Goal: Find specific page/section: Find specific page/section

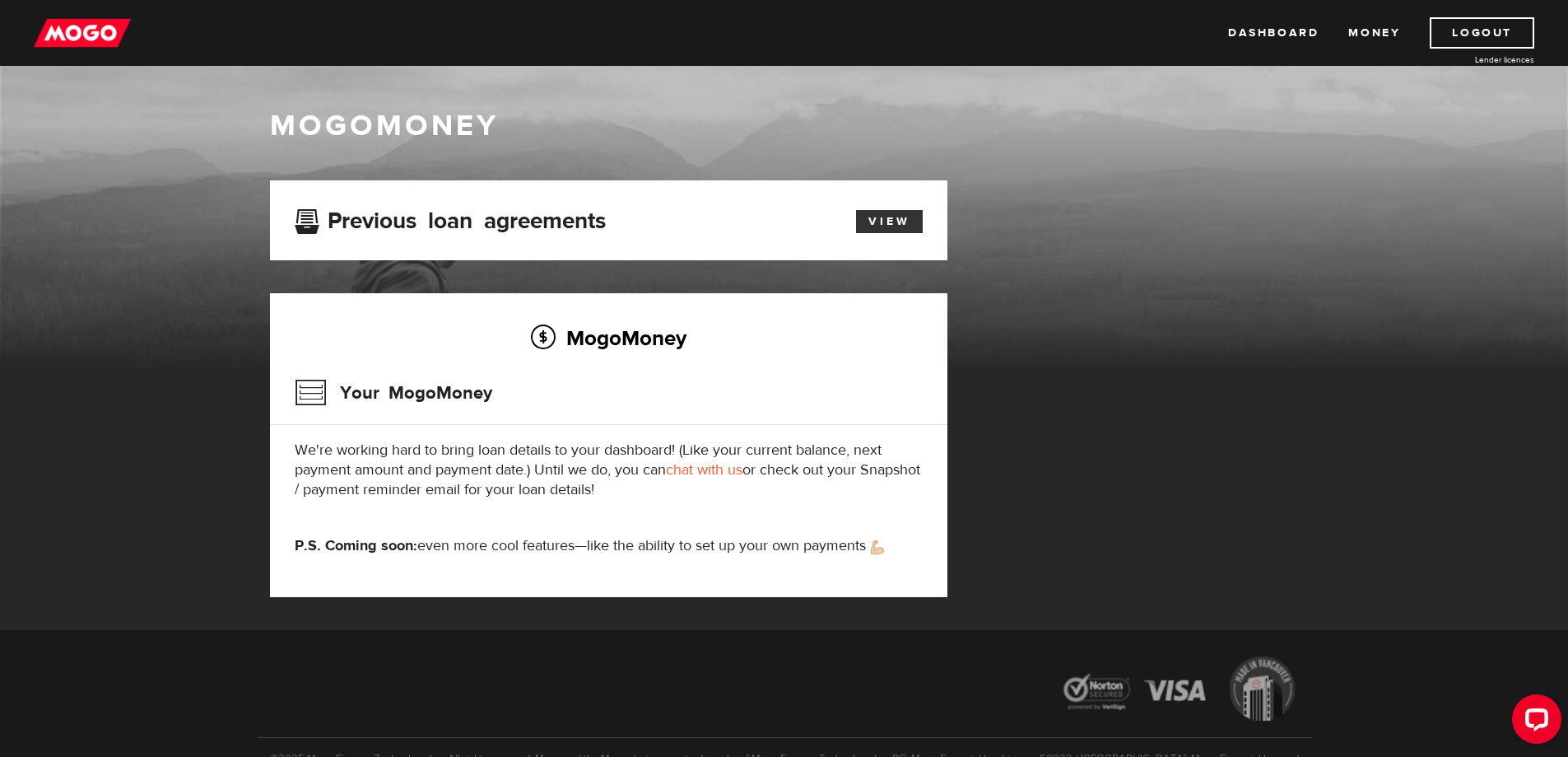
click at [890, 224] on link "View" at bounding box center [889, 222] width 66 height 23
click at [874, 217] on link "View" at bounding box center [889, 222] width 66 height 23
click at [1284, 35] on link "Dashboard" at bounding box center [1273, 33] width 90 height 32
